Goal: Obtain resource: Obtain resource

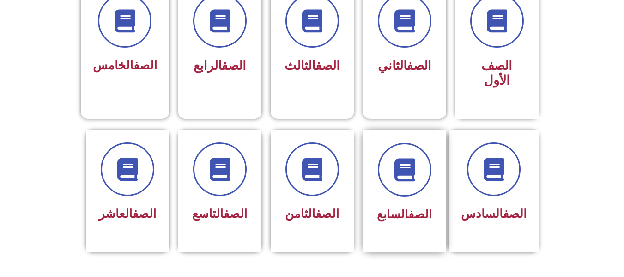
scroll to position [324, 0]
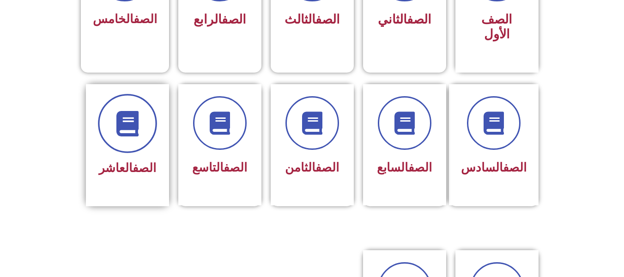
click at [130, 113] on icon at bounding box center [127, 122] width 25 height 25
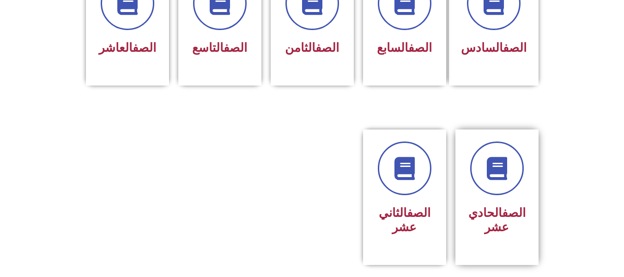
scroll to position [462, 0]
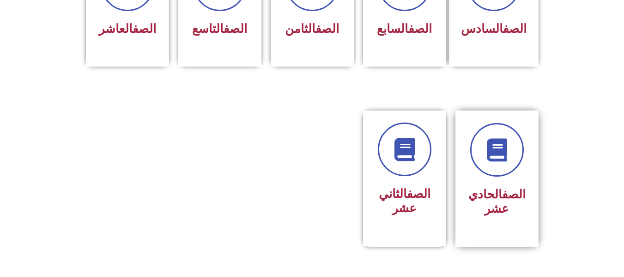
click at [502, 187] on link "الصف" at bounding box center [514, 194] width 24 height 14
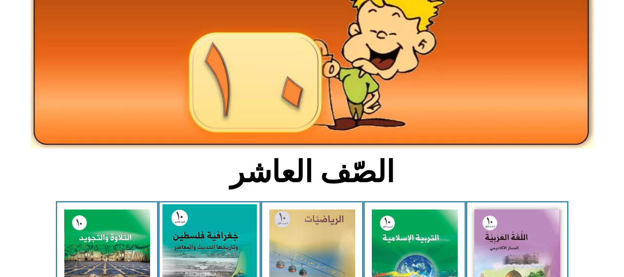
scroll to position [139, 0]
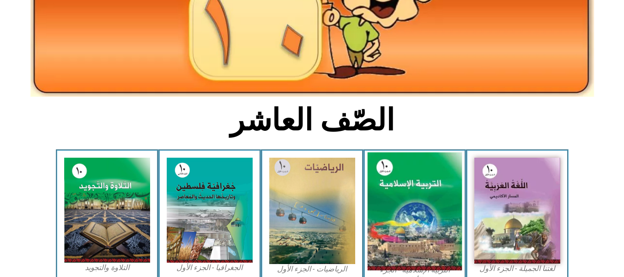
click at [400, 209] on img at bounding box center [414, 212] width 95 height 118
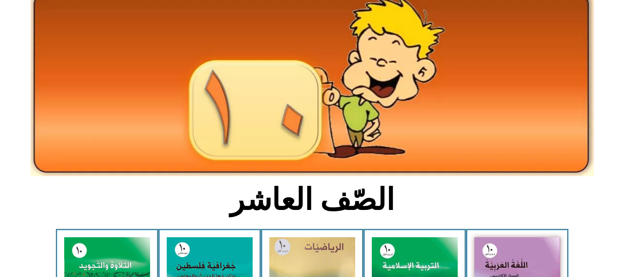
scroll to position [0, 0]
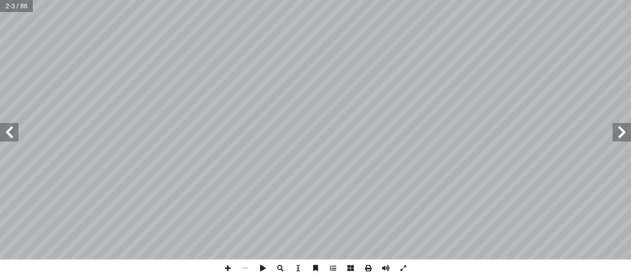
click at [621, 140] on span at bounding box center [622, 132] width 18 height 18
click at [617, 129] on span at bounding box center [622, 132] width 18 height 18
click at [5, 132] on span at bounding box center [9, 132] width 18 height 18
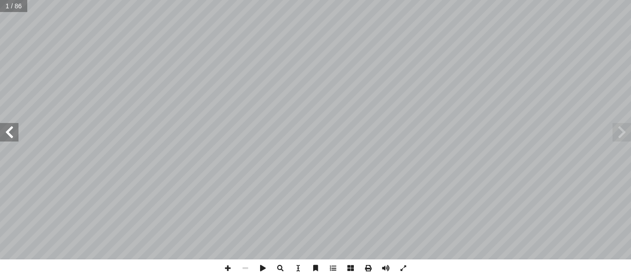
click at [5, 132] on span at bounding box center [9, 132] width 18 height 18
click at [9, 130] on span at bounding box center [9, 132] width 18 height 18
click at [229, 267] on span at bounding box center [228, 268] width 18 height 18
click at [368, 268] on span at bounding box center [369, 268] width 18 height 18
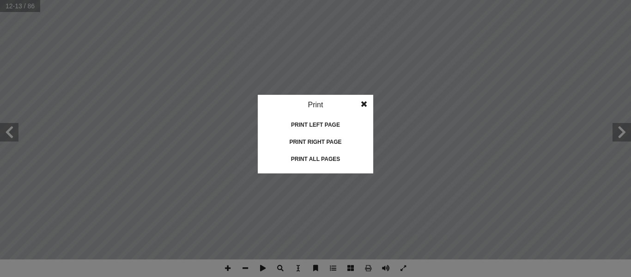
click at [311, 162] on div "Print all pages" at bounding box center [315, 159] width 92 height 15
click at [366, 102] on span at bounding box center [364, 104] width 17 height 18
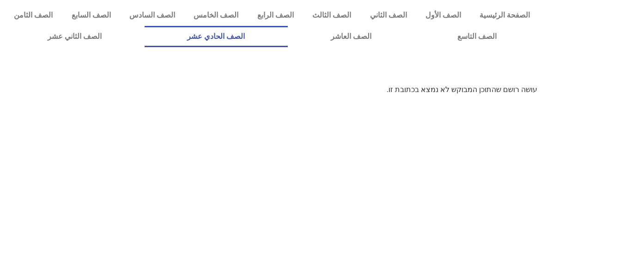
click at [263, 37] on link "الصف الحادي عشر" at bounding box center [217, 36] width 144 height 21
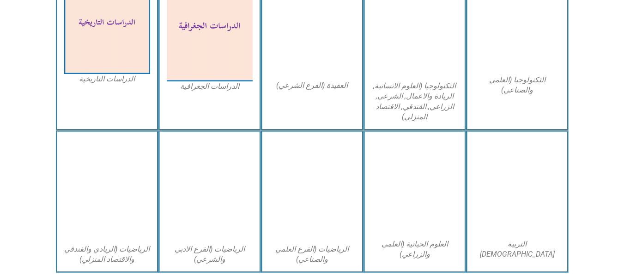
scroll to position [508, 0]
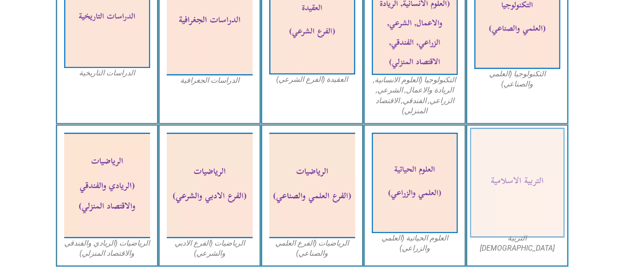
click at [545, 208] on img at bounding box center [517, 183] width 95 height 110
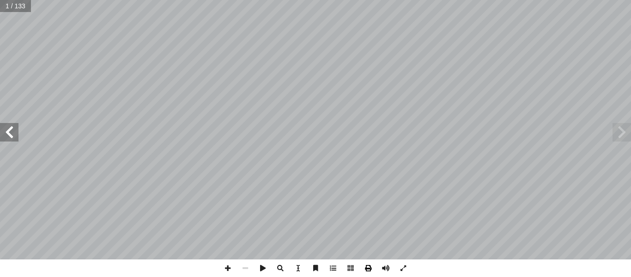
click at [365, 269] on span at bounding box center [369, 268] width 18 height 18
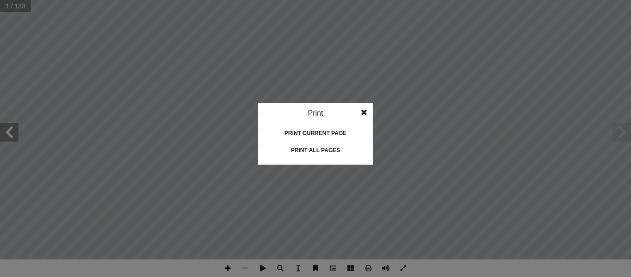
click at [323, 151] on div "Print all pages" at bounding box center [315, 150] width 92 height 15
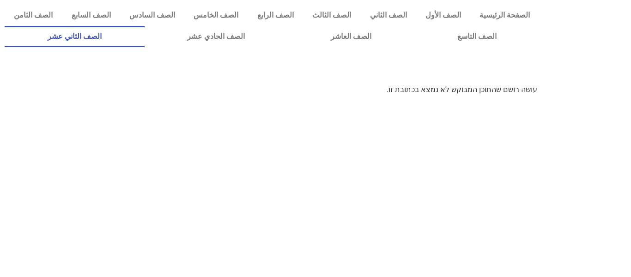
click at [95, 32] on link "الصف الثاني عشر" at bounding box center [75, 36] width 140 height 21
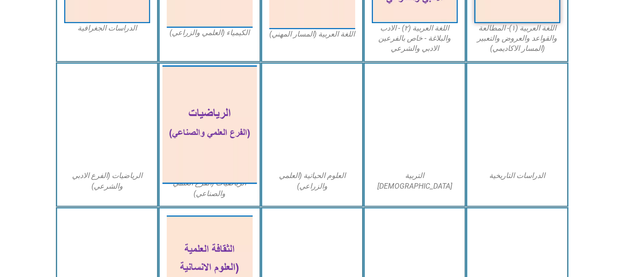
scroll to position [370, 0]
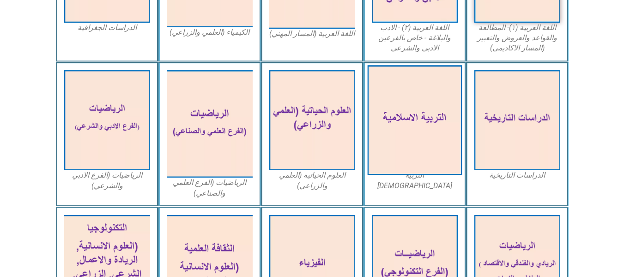
click at [402, 131] on img at bounding box center [414, 120] width 95 height 110
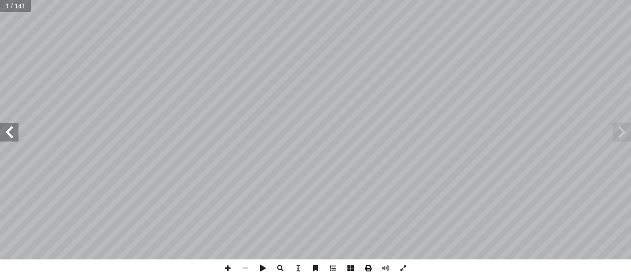
click at [366, 266] on span at bounding box center [369, 268] width 18 height 18
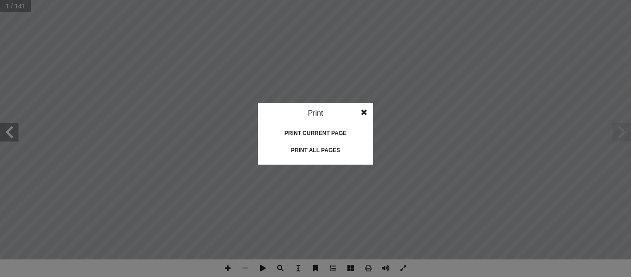
click at [314, 148] on div "Print all pages" at bounding box center [315, 150] width 92 height 15
